Goal: Task Accomplishment & Management: Manage account settings

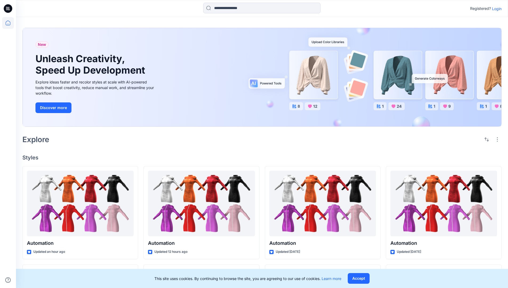
click at [495, 9] on p "Login" at bounding box center [497, 9] width 10 height 6
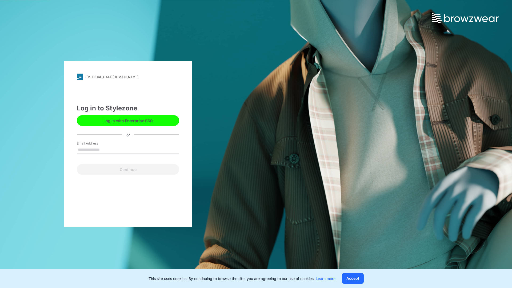
click at [105, 149] on input "Email Address" at bounding box center [128, 150] width 102 height 8
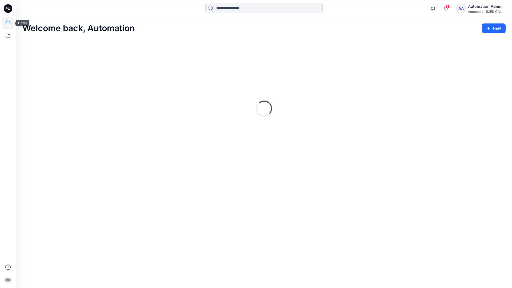
click at [10, 23] on icon at bounding box center [8, 23] width 5 height 5
click at [483, 9] on div "Automation Admin" at bounding box center [486, 6] width 37 height 6
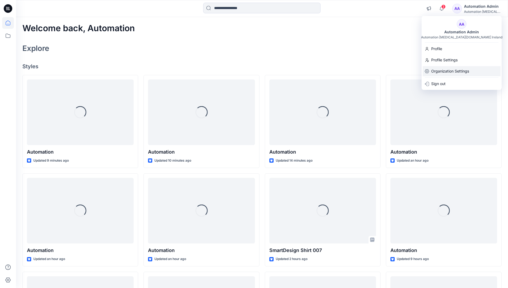
click at [474, 70] on div "Organization Settings" at bounding box center [461, 71] width 78 height 10
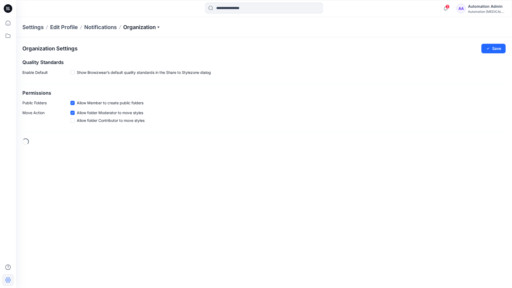
click at [156, 29] on p "Organization" at bounding box center [141, 26] width 37 height 7
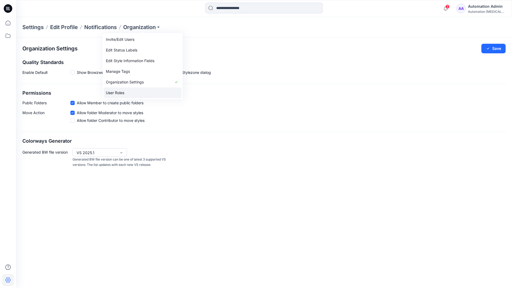
click at [121, 92] on link "User Roles" at bounding box center [143, 92] width 78 height 11
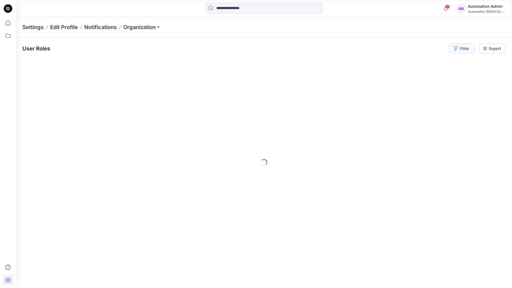
click at [465, 50] on button "Filter" at bounding box center [461, 49] width 27 height 10
click at [394, 62] on div at bounding box center [380, 62] width 55 height 7
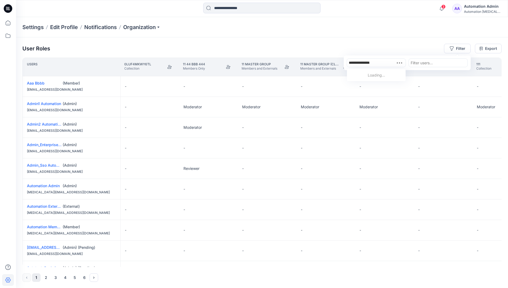
type input "**********"
click at [382, 72] on div "Automation testim.io" at bounding box center [376, 80] width 52 height 17
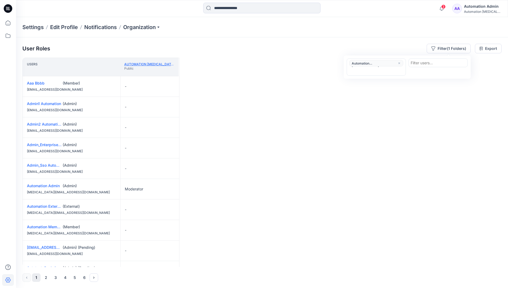
click at [159, 64] on link "Automation testim.io" at bounding box center [162, 64] width 77 height 4
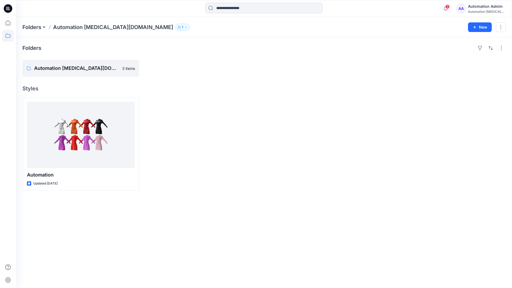
click at [477, 10] on div "Automation testim..." at bounding box center [486, 12] width 37 height 4
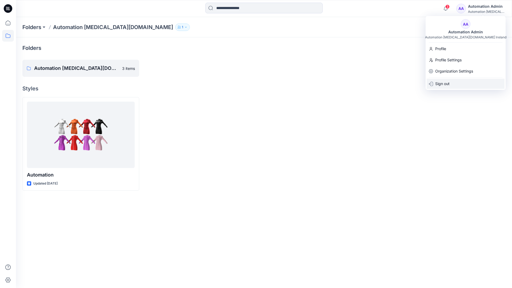
click at [457, 83] on div "Sign out" at bounding box center [465, 84] width 78 height 10
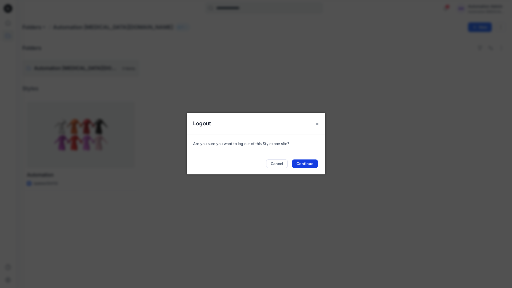
click at [317, 161] on button "Continue" at bounding box center [305, 163] width 26 height 9
